Goal: Task Accomplishment & Management: Complete application form

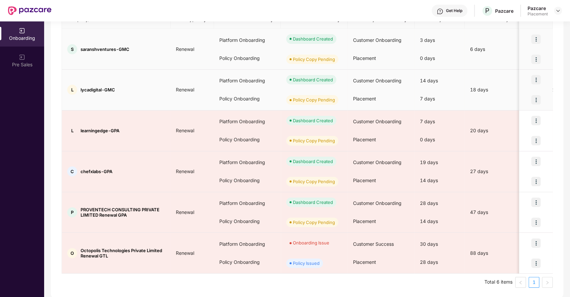
scroll to position [100, 0]
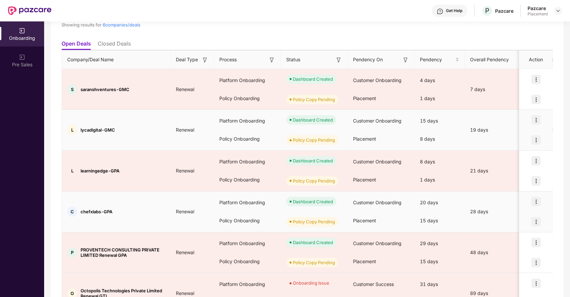
scroll to position [99, 0]
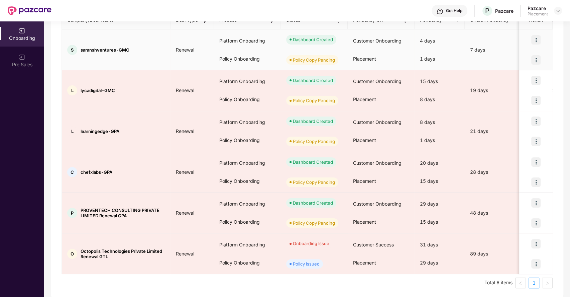
click at [463, 64] on div "1 days" at bounding box center [440, 59] width 50 height 18
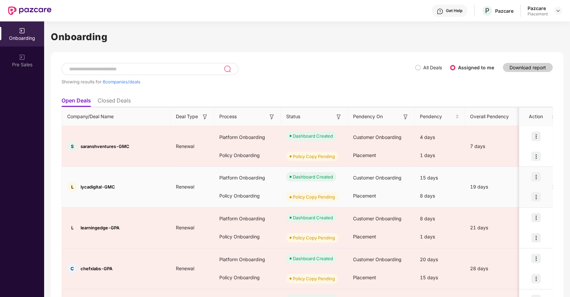
scroll to position [0, 0]
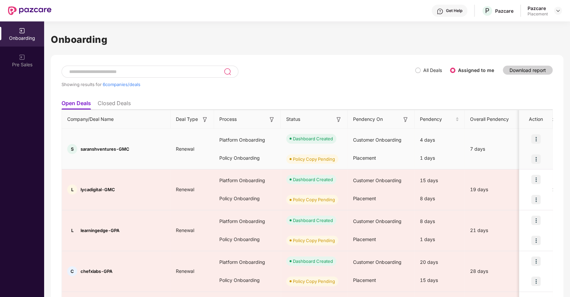
click at [100, 147] on span "saranshventures-GMC" at bounding box center [105, 148] width 49 height 5
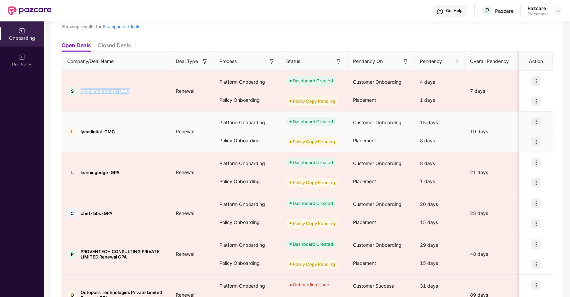
scroll to position [58, 0]
click at [95, 128] on span "lycadigital-GMC" at bounding box center [98, 130] width 34 height 5
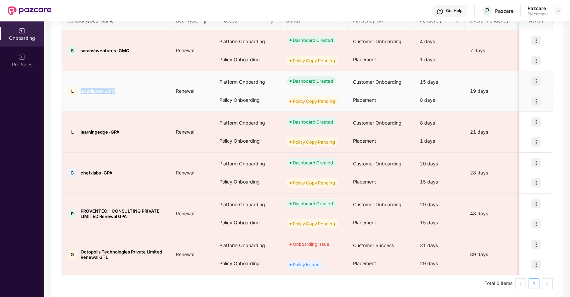
scroll to position [99, 0]
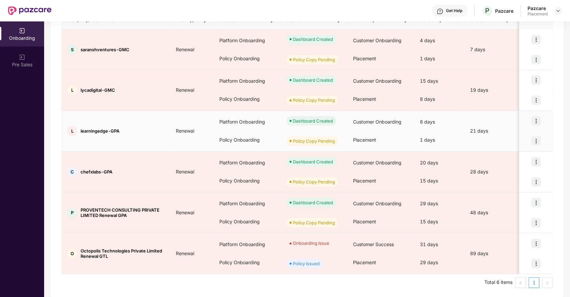
click at [95, 130] on span "learningedge-GPA" at bounding box center [100, 130] width 39 height 5
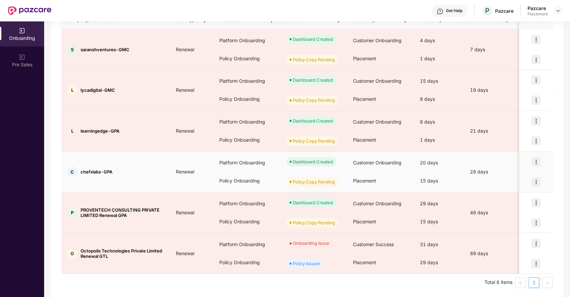
click at [93, 169] on span "chefxlabs-GPA" at bounding box center [97, 171] width 32 height 5
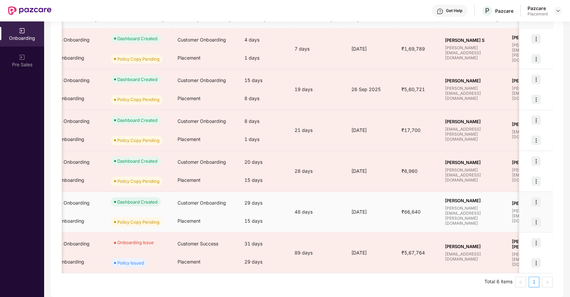
scroll to position [0, 176]
click at [363, 211] on div "[DATE]" at bounding box center [371, 211] width 50 height 7
click at [352, 212] on div "[DATE]" at bounding box center [371, 211] width 50 height 7
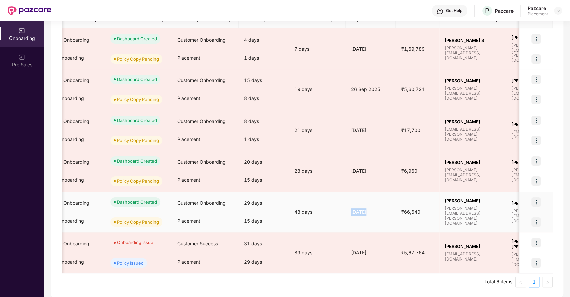
click at [352, 212] on div "[DATE]" at bounding box center [371, 211] width 50 height 7
click at [298, 209] on div "48 days" at bounding box center [317, 211] width 57 height 7
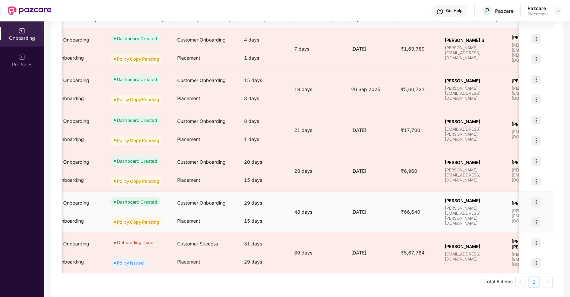
click at [251, 218] on div "15 days" at bounding box center [264, 221] width 50 height 18
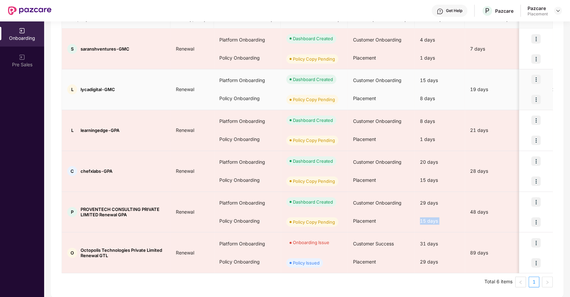
scroll to position [0, 0]
